Goal: Check status: Check status

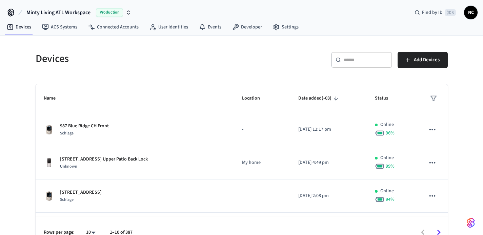
click at [352, 65] on div "​ ​" at bounding box center [361, 60] width 61 height 16
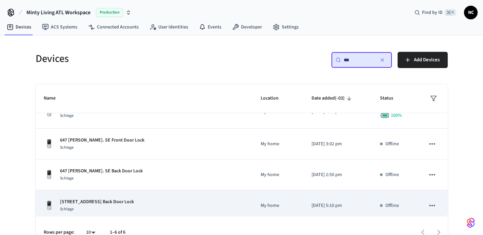
scroll to position [38, 0]
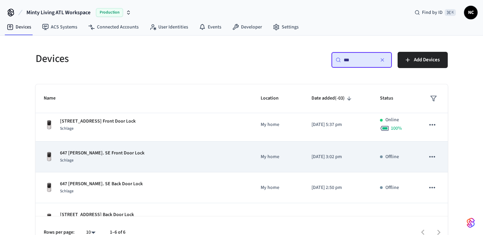
type input "***"
click at [253, 164] on td "My home" at bounding box center [278, 157] width 51 height 31
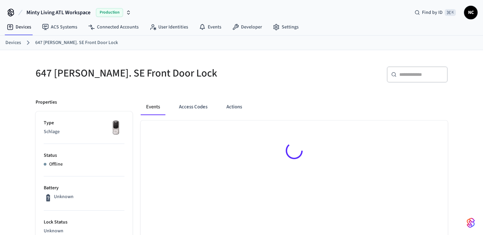
drag, startPoint x: 236, startPoint y: 104, endPoint x: 198, endPoint y: 83, distance: 43.2
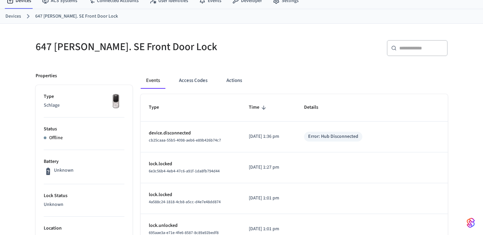
scroll to position [30, 0]
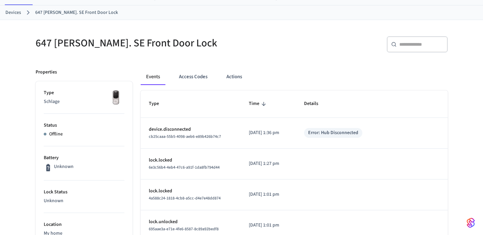
click at [249, 133] on p "[DATE] 1:36 pm" at bounding box center [268, 132] width 39 height 7
click at [235, 127] on td "device.disconnected cb25caaa-55b5-4098-aeb6-e89b426b74c7" at bounding box center [191, 133] width 100 height 31
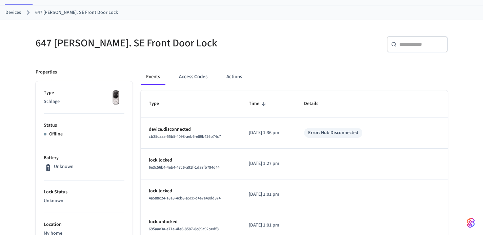
click at [241, 132] on td "[DATE] 1:36 pm" at bounding box center [268, 133] width 55 height 31
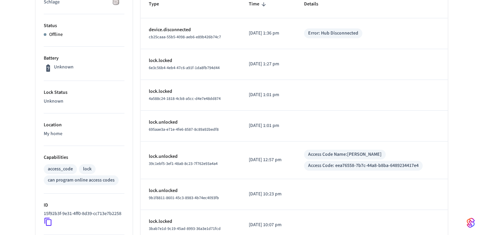
scroll to position [143, 0]
